Goal: Transaction & Acquisition: Purchase product/service

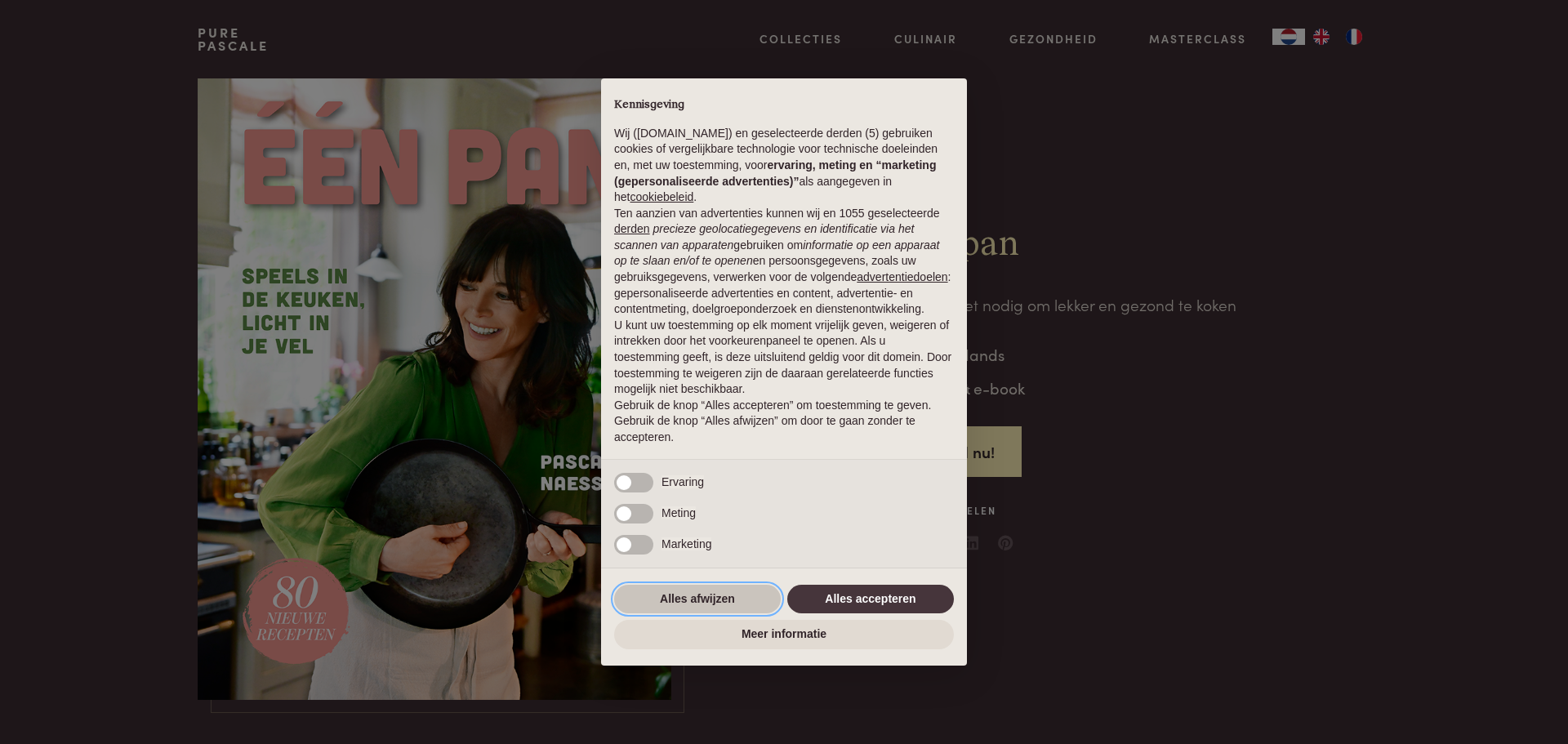
click at [681, 593] on button "Alles afwijzen" at bounding box center [697, 600] width 167 height 30
